Goal: Task Accomplishment & Management: Use online tool/utility

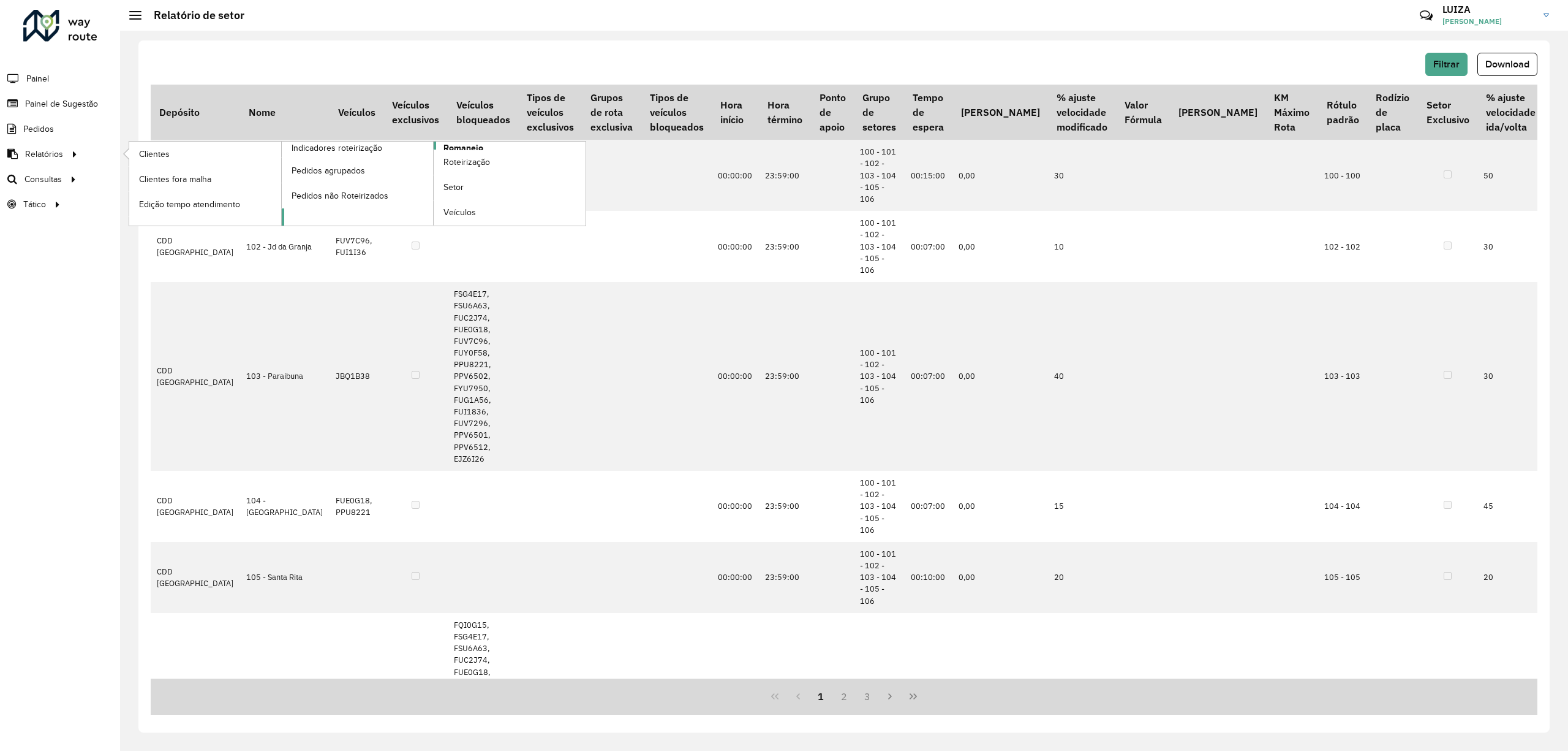
click at [469, 144] on span "Romaneio" at bounding box center [463, 148] width 39 height 13
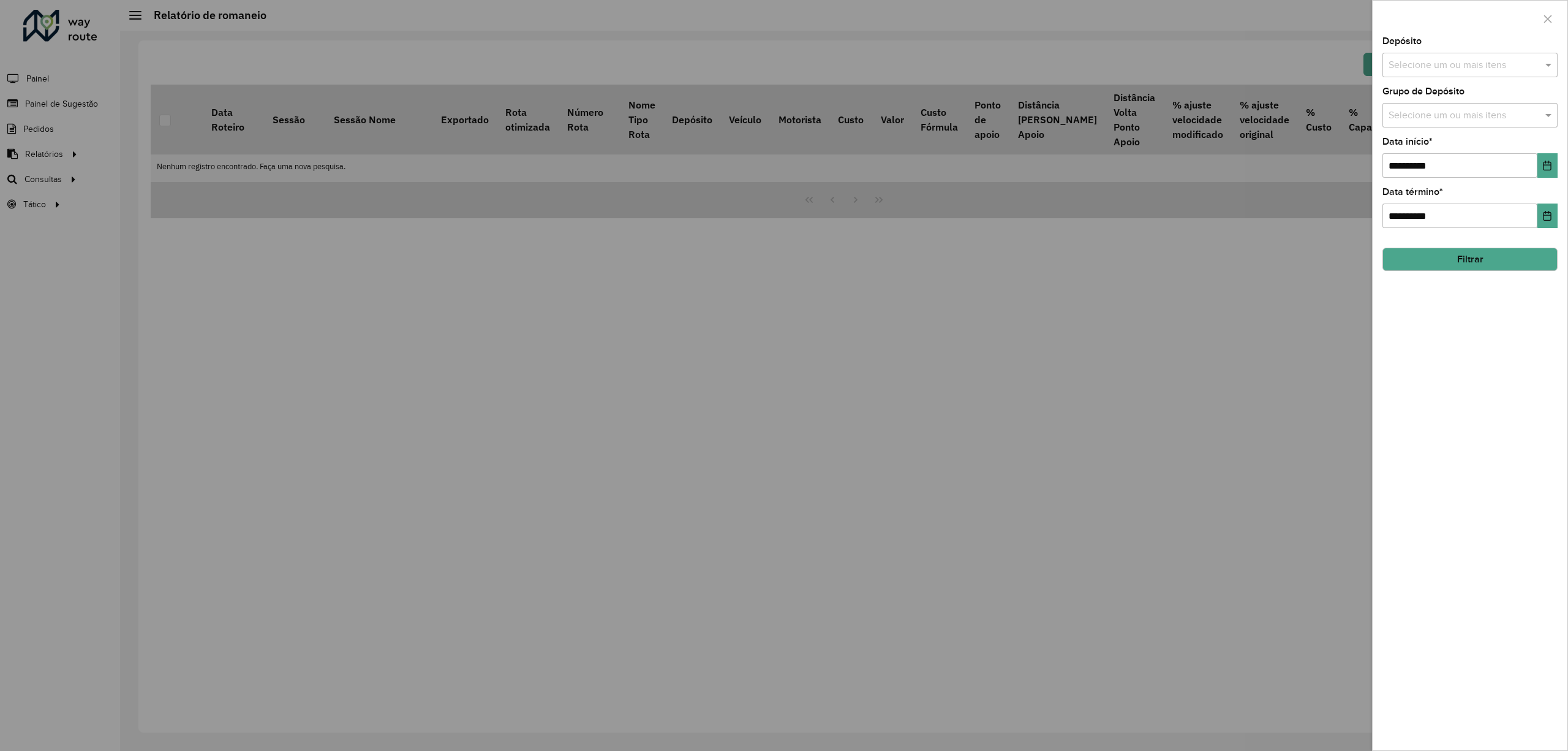
click at [1455, 67] on input "text" at bounding box center [1464, 66] width 157 height 15
click at [1409, 144] on div "CDD [GEOGRAPHIC_DATA]" at bounding box center [1470, 147] width 173 height 21
click at [1455, 293] on div "**********" at bounding box center [1471, 393] width 195 height 713
click at [1544, 162] on icon "Choose Date" at bounding box center [1547, 165] width 8 height 10
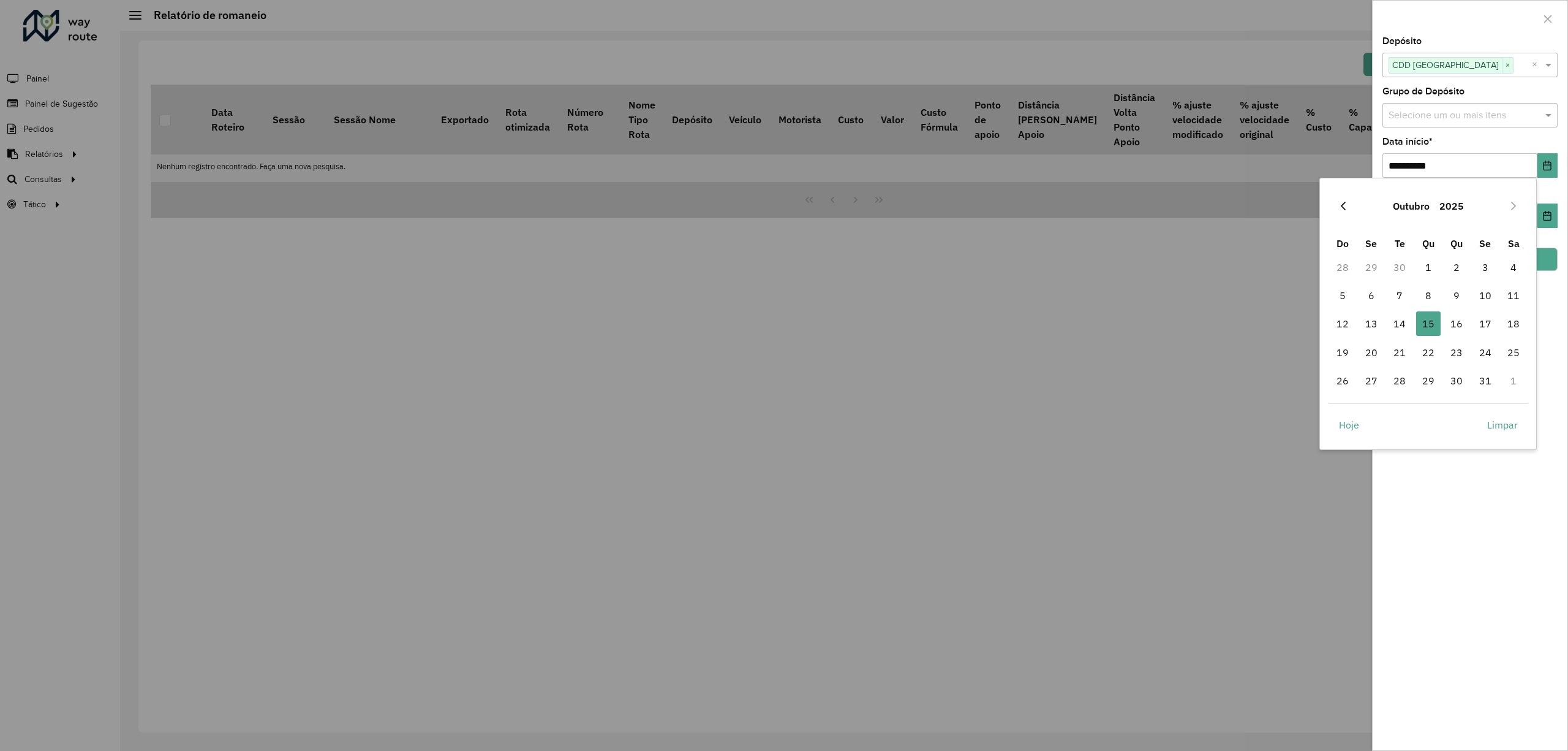
click at [1345, 209] on icon "Previous Month" at bounding box center [1344, 207] width 5 height 8
click at [1487, 261] on span "1" at bounding box center [1485, 266] width 24 height 24
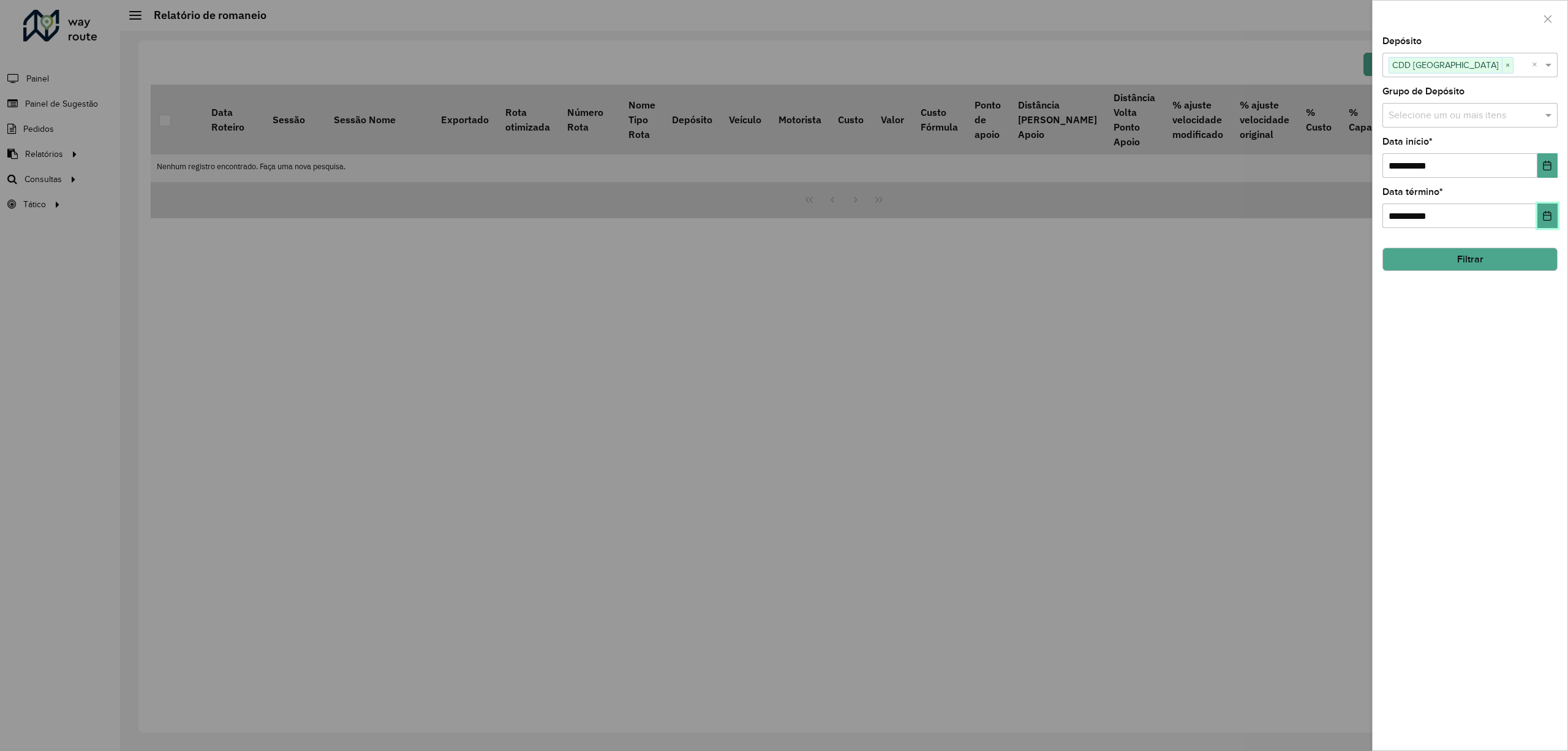
click at [1548, 217] on icon "Choose Date" at bounding box center [1548, 216] width 10 height 10
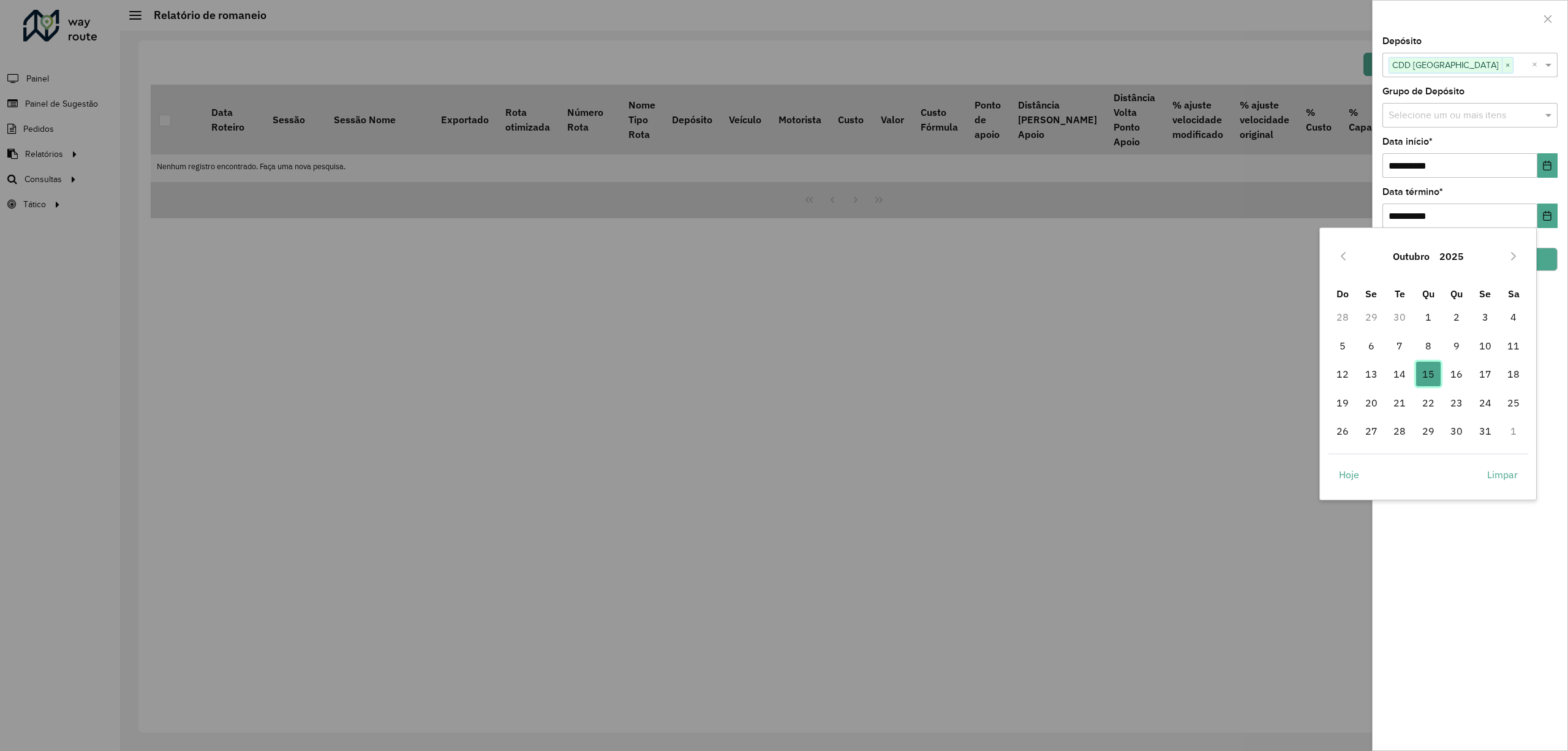
click at [1429, 368] on span "15" at bounding box center [1428, 373] width 24 height 24
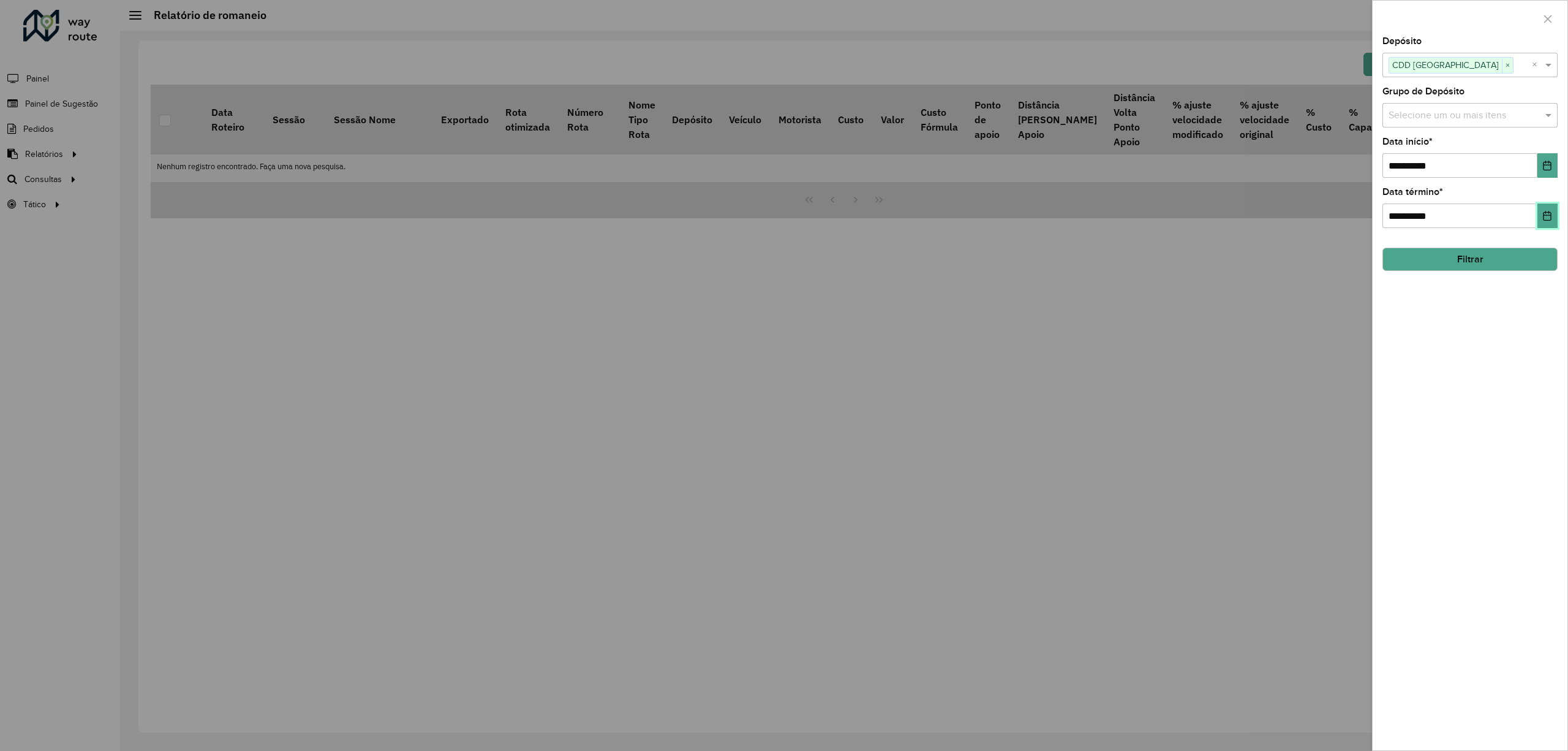
click at [1544, 221] on button "Choose Date" at bounding box center [1548, 215] width 20 height 24
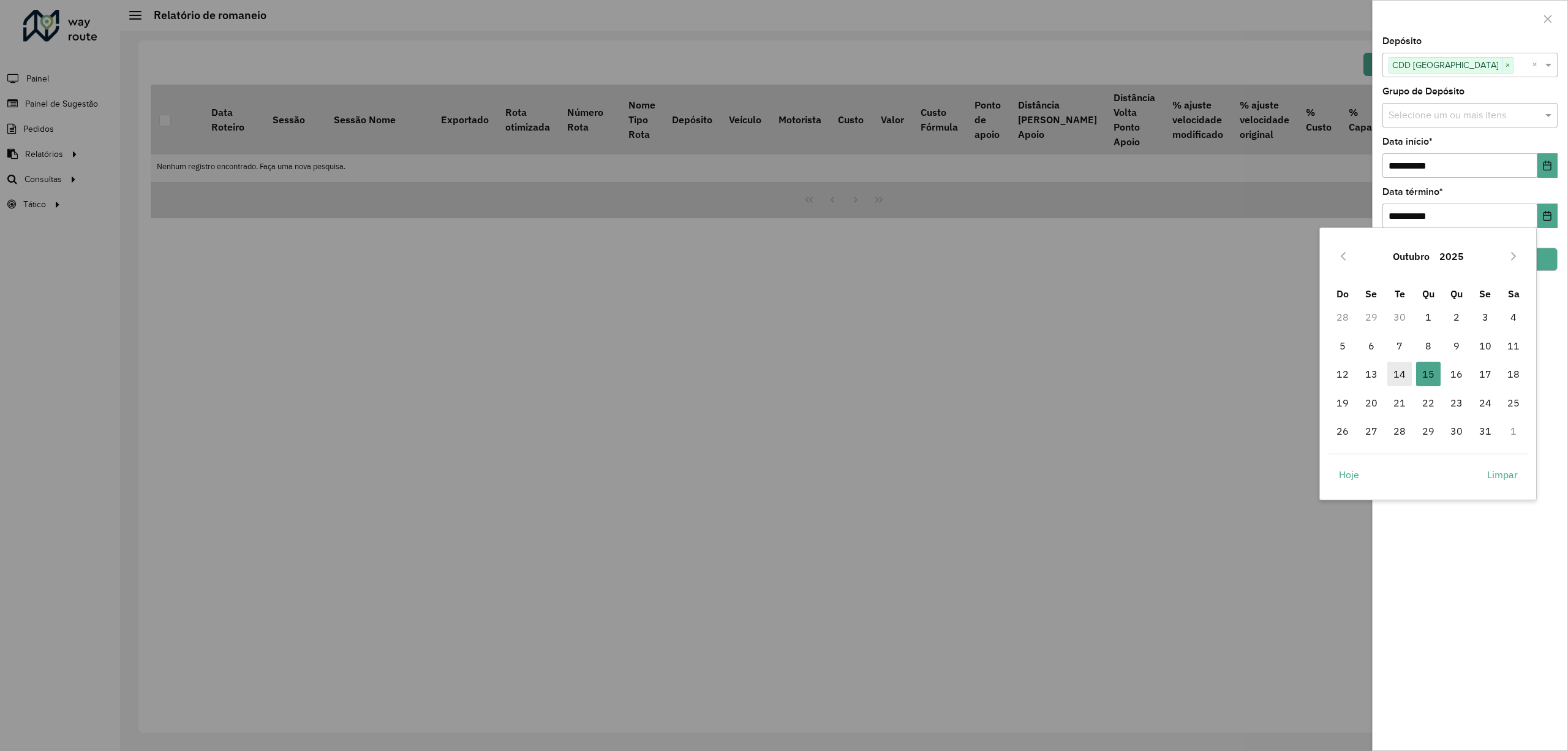
click at [1405, 373] on span "14" at bounding box center [1399, 373] width 24 height 24
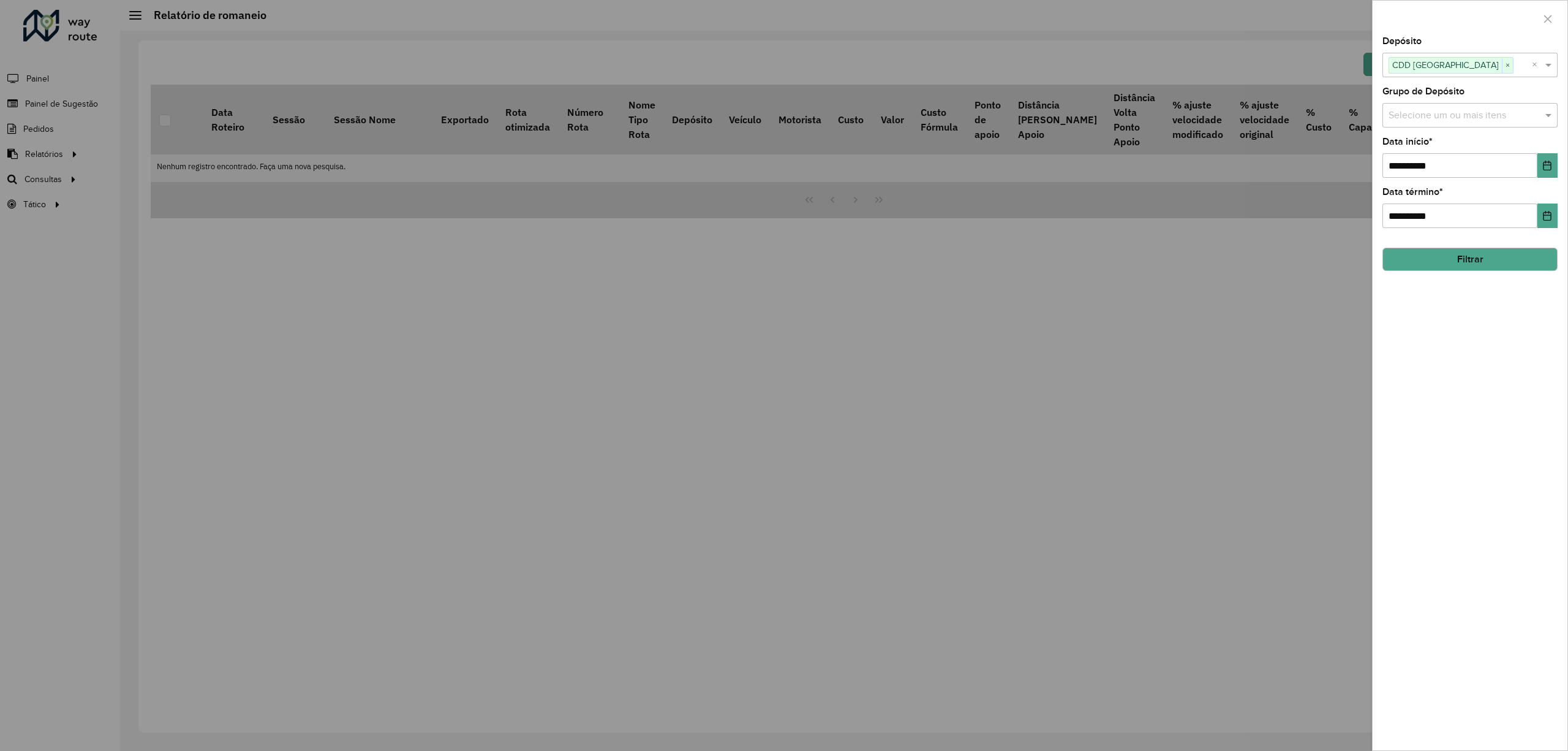
click at [1506, 256] on button "Filtrar" at bounding box center [1470, 260] width 176 height 24
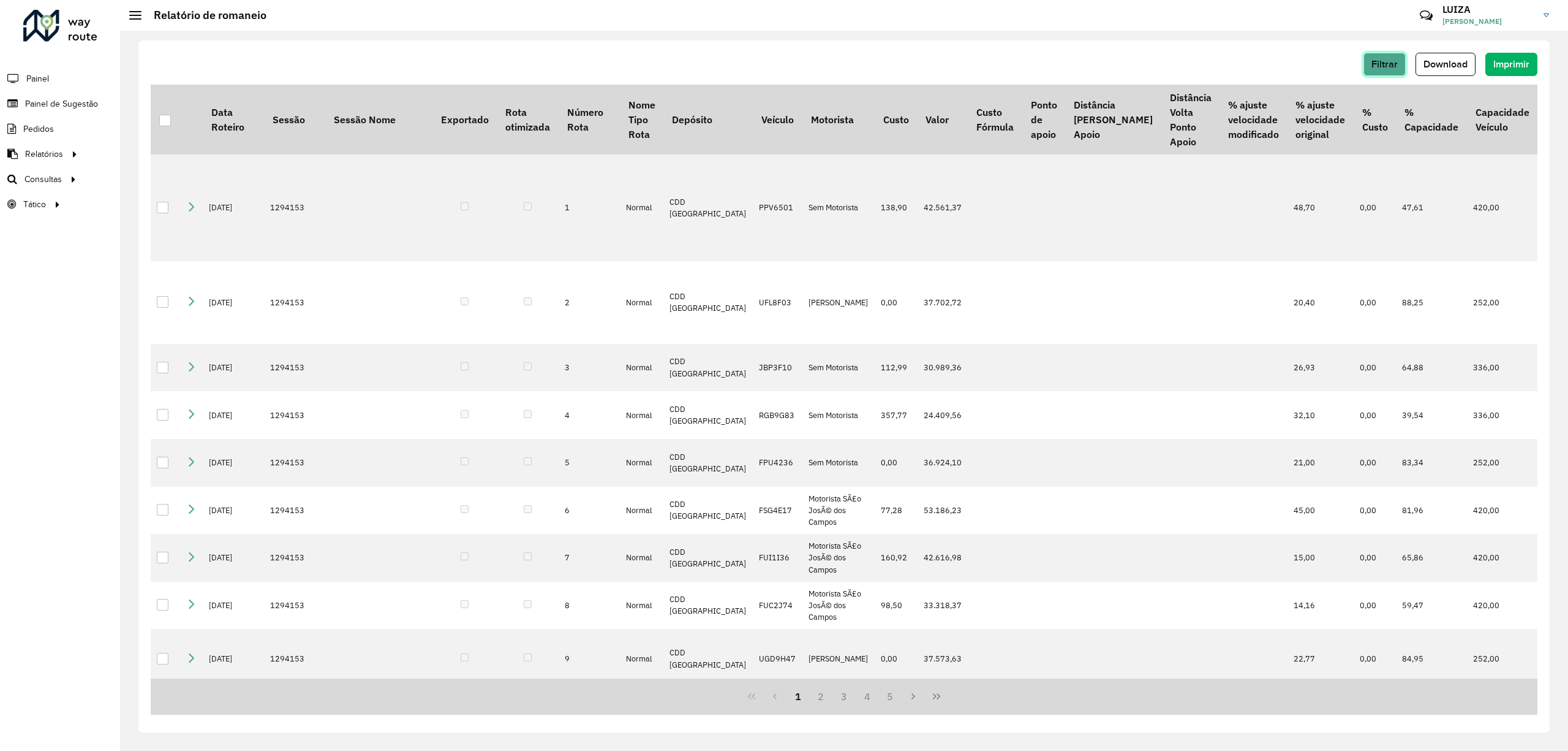
click at [1391, 60] on span "Filtrar" at bounding box center [1384, 64] width 26 height 10
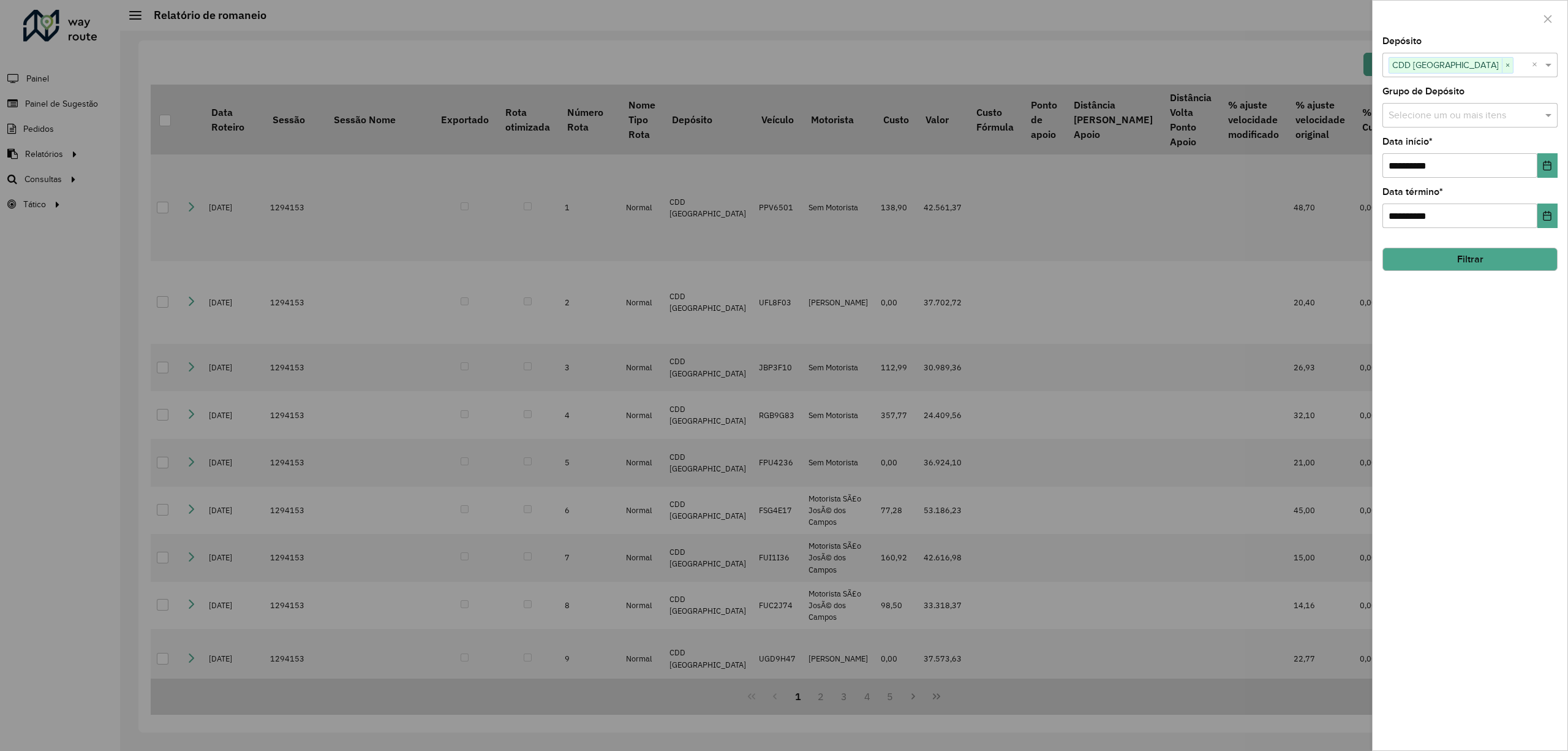
click at [1477, 258] on button "Filtrar" at bounding box center [1470, 260] width 176 height 24
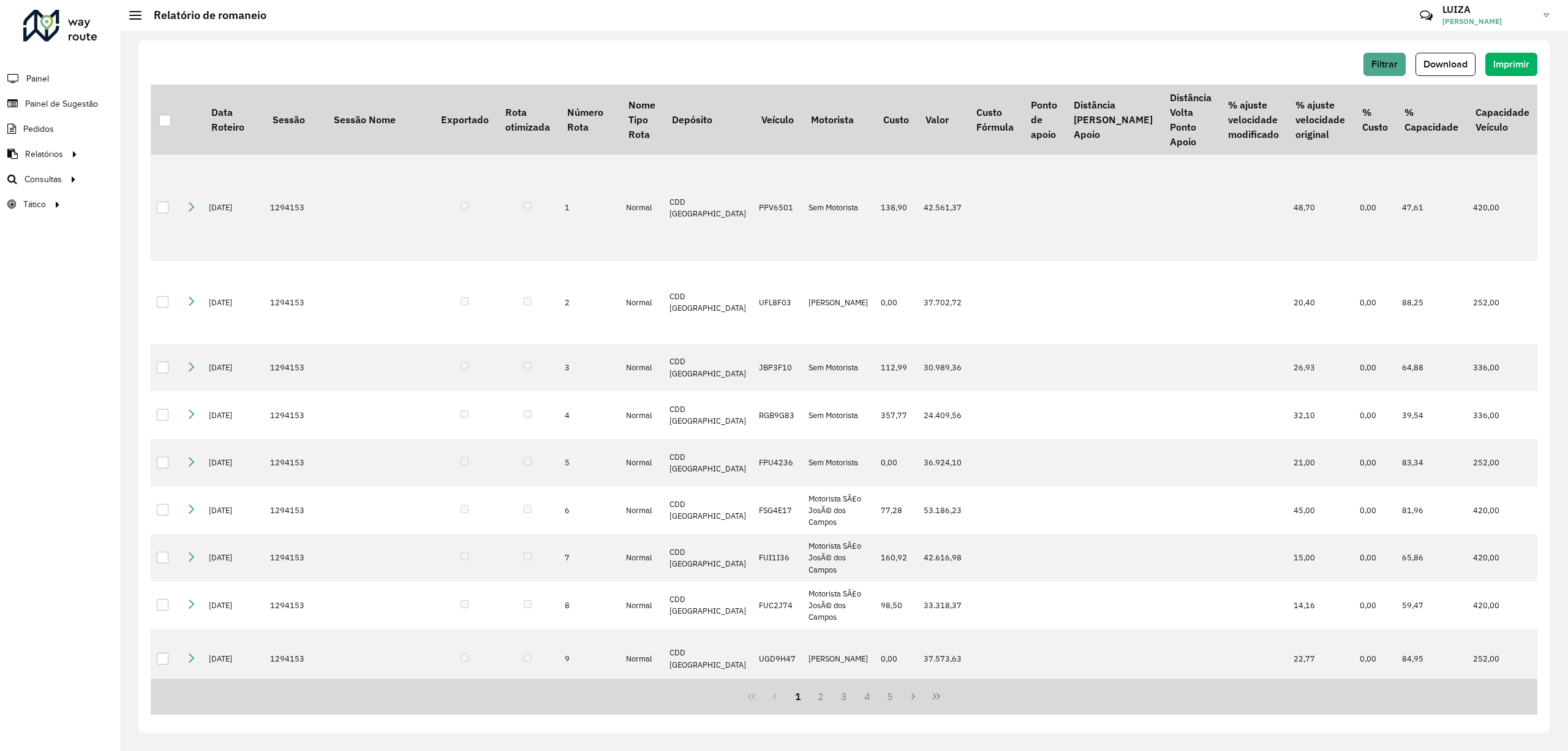
click at [1452, 50] on div "Filtrar Download Imprimir Data Roteiro Sessão Sessão Nome Exportado Rota otimiz…" at bounding box center [844, 386] width 1412 height 692
click at [1446, 66] on span "Download" at bounding box center [1445, 64] width 45 height 10
